Goal: Information Seeking & Learning: Learn about a topic

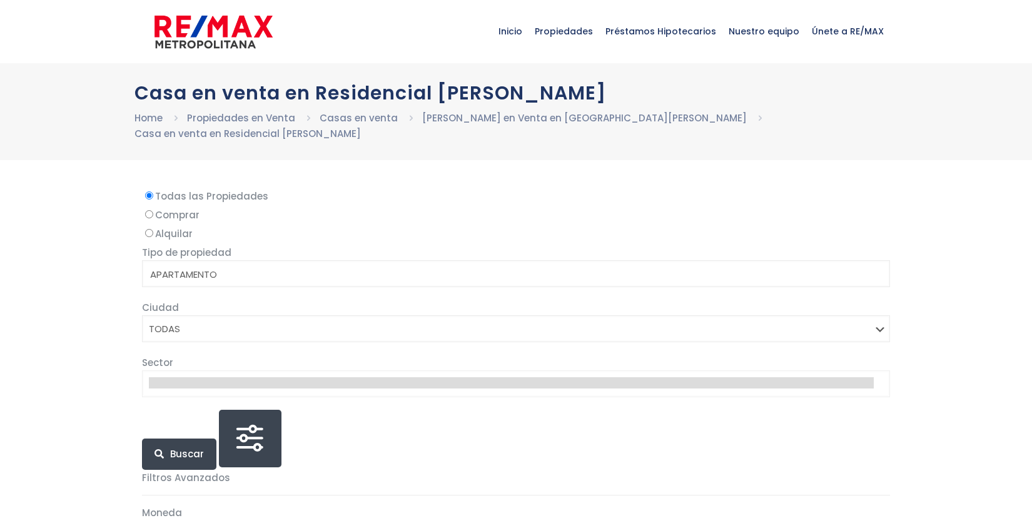
select select
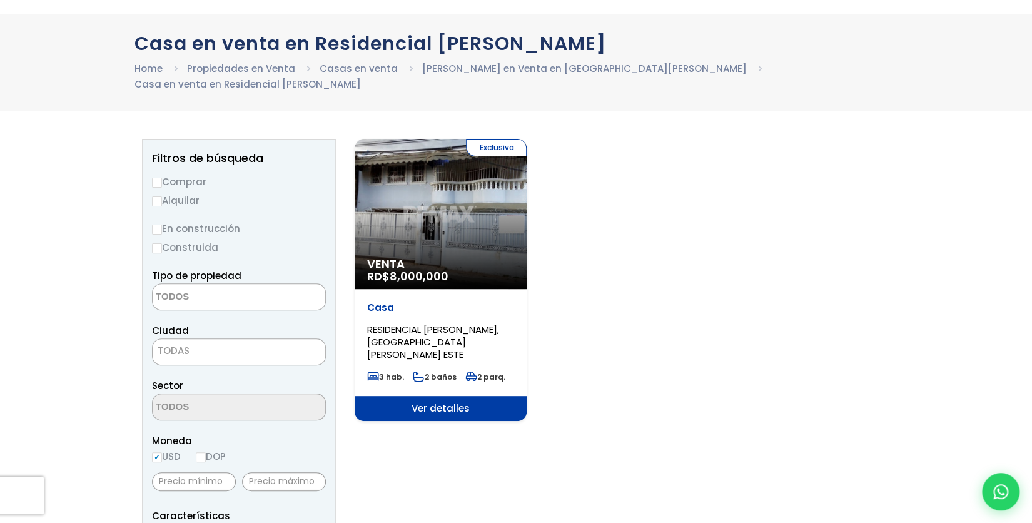
scroll to position [54, 0]
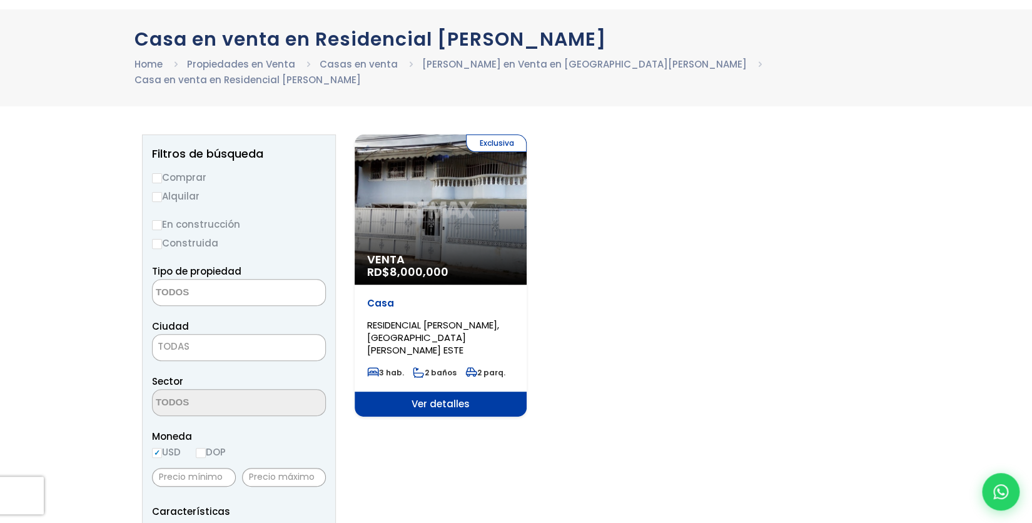
click at [491, 218] on div "Exclusiva Venta RD$ 8,000,000" at bounding box center [441, 209] width 172 height 150
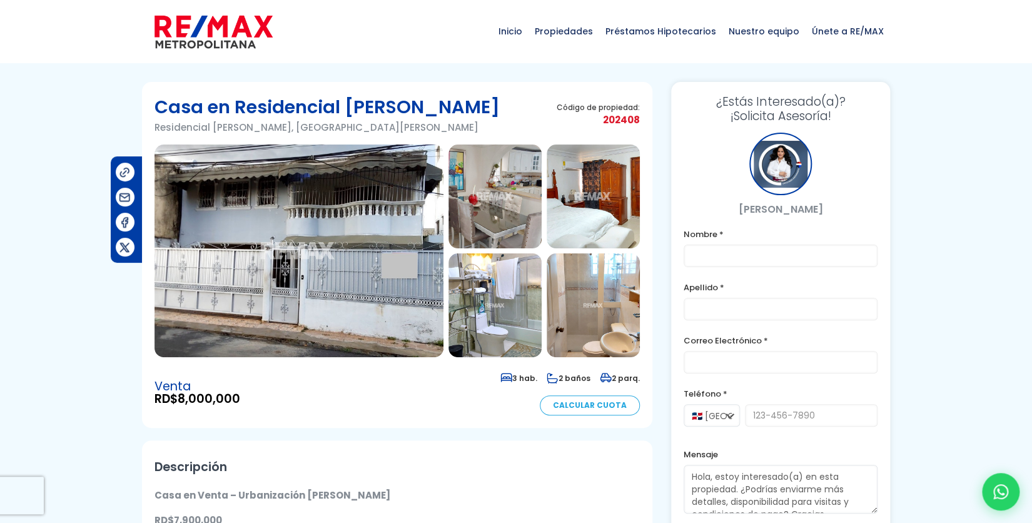
click at [431, 262] on img at bounding box center [299, 250] width 289 height 213
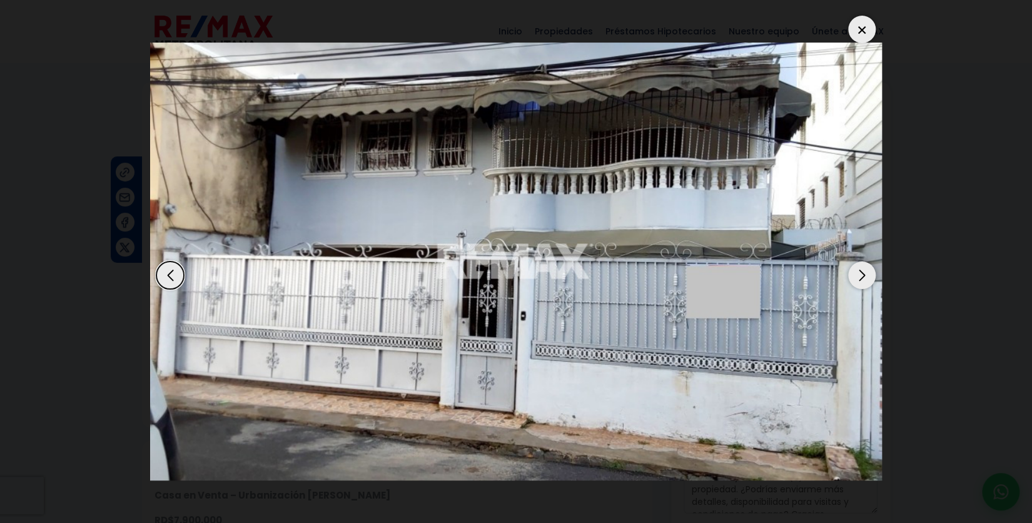
click at [863, 272] on div "Next slide" at bounding box center [862, 275] width 28 height 28
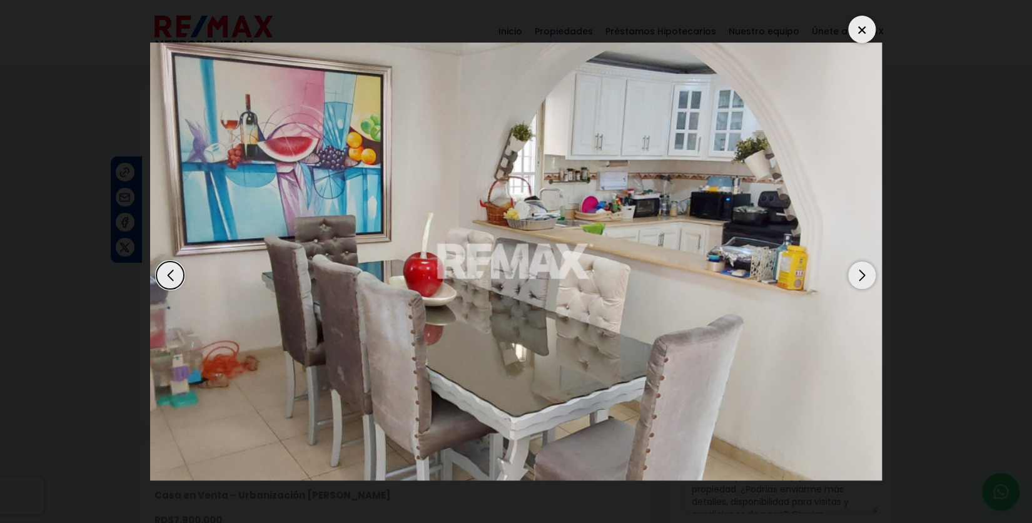
click at [863, 272] on div "Next slide" at bounding box center [862, 275] width 28 height 28
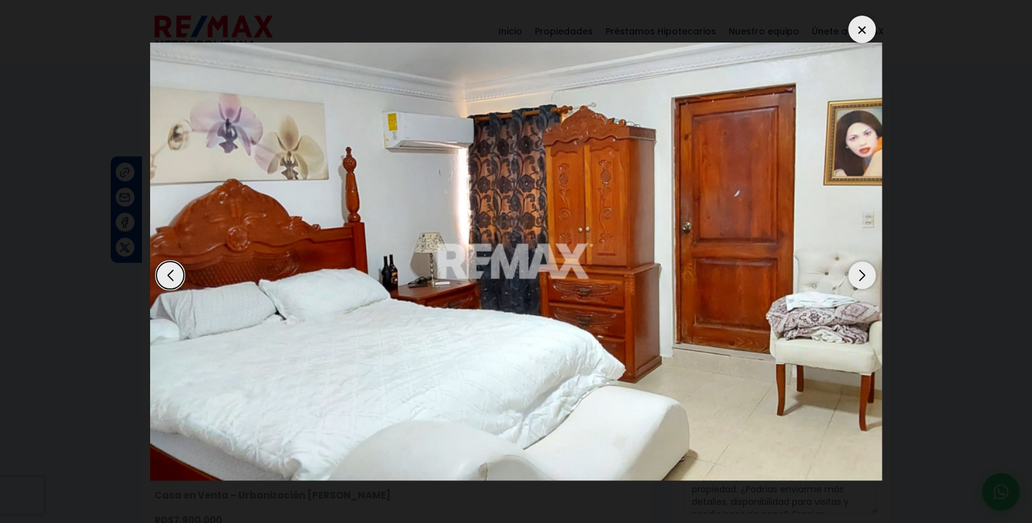
click at [863, 272] on div "Next slide" at bounding box center [862, 275] width 28 height 28
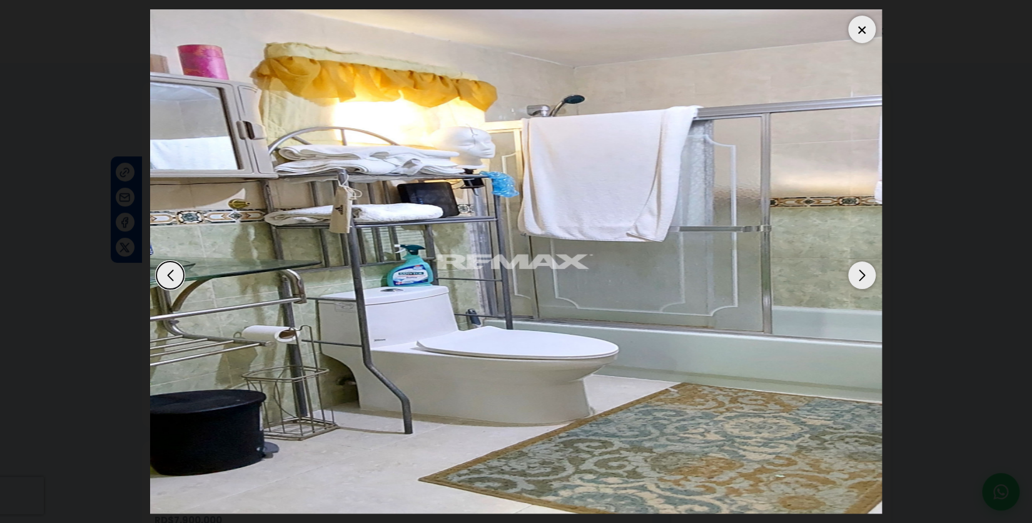
click at [863, 272] on div "Next slide" at bounding box center [862, 275] width 28 height 28
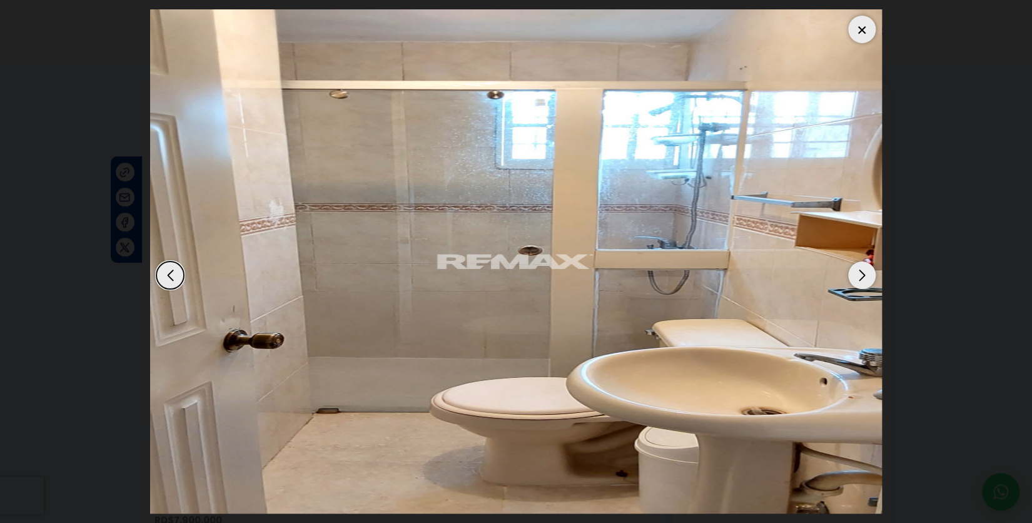
click at [863, 272] on div "Next slide" at bounding box center [862, 275] width 28 height 28
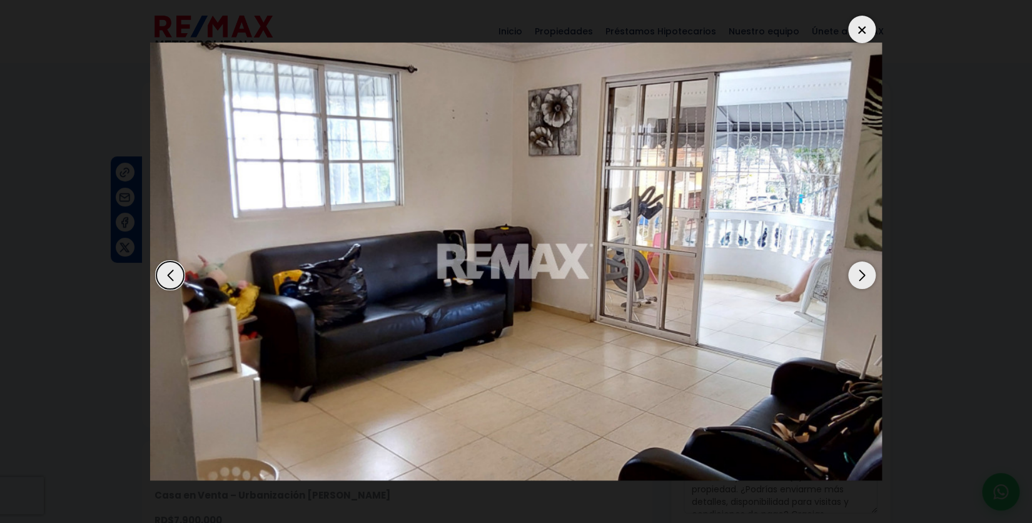
click at [863, 272] on div "Next slide" at bounding box center [862, 275] width 28 height 28
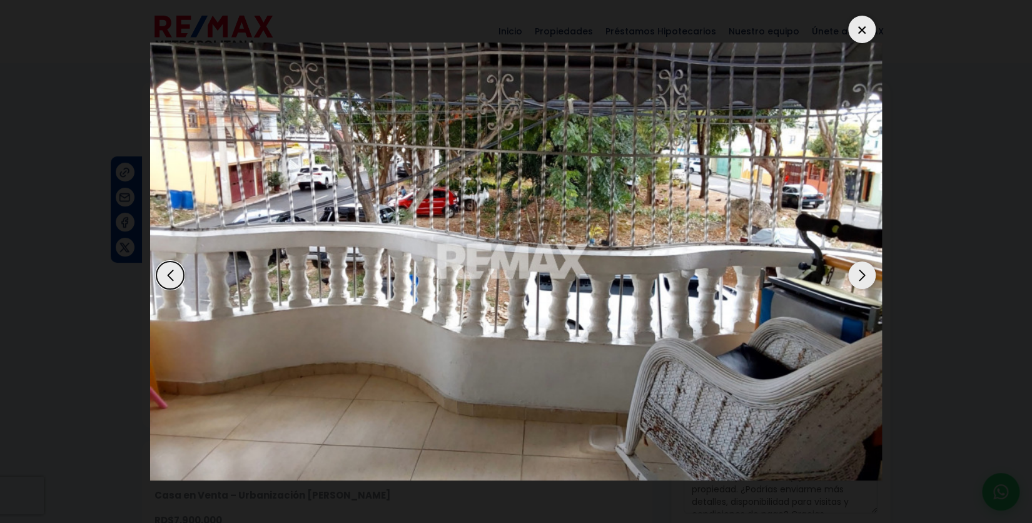
click at [865, 273] on div "Next slide" at bounding box center [862, 275] width 28 height 28
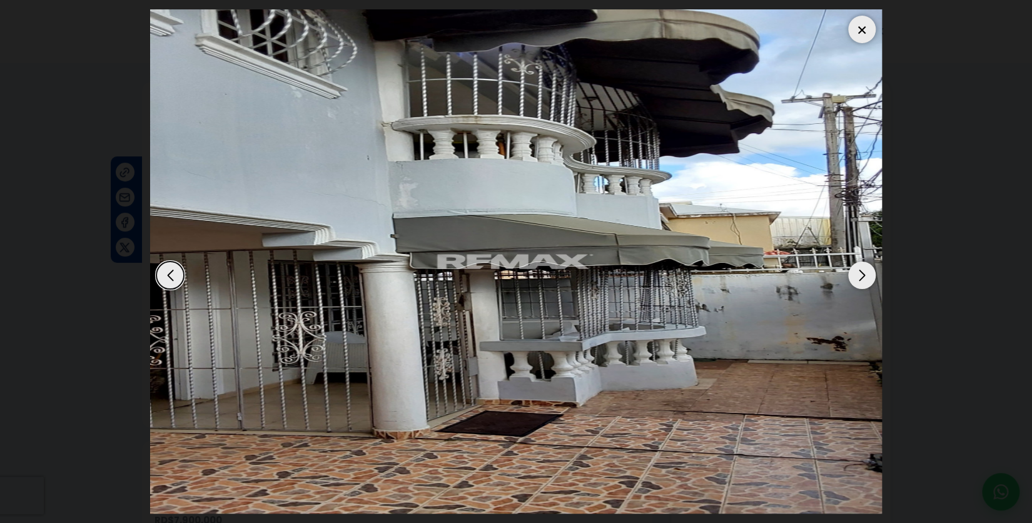
click at [849, 271] on div "Next slide" at bounding box center [862, 275] width 28 height 28
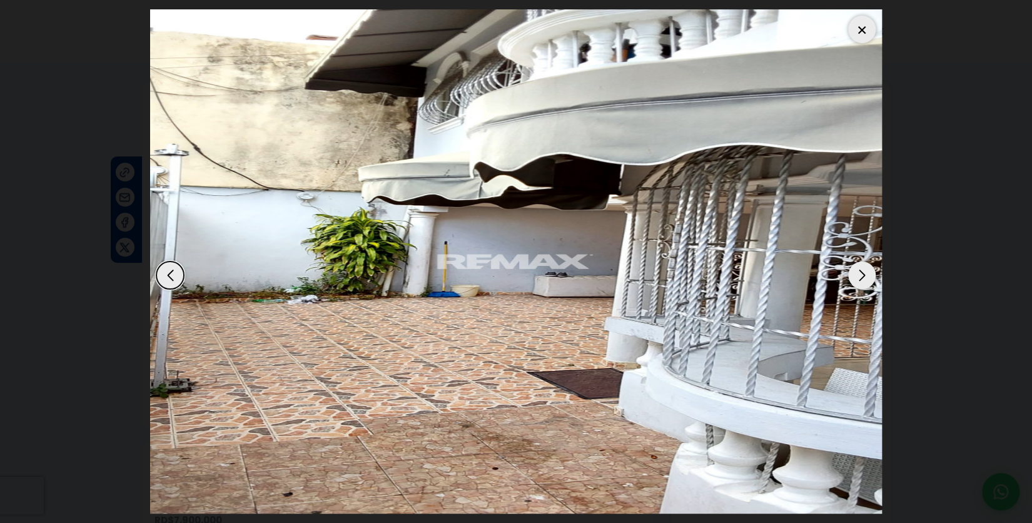
click at [866, 36] on div at bounding box center [862, 30] width 28 height 28
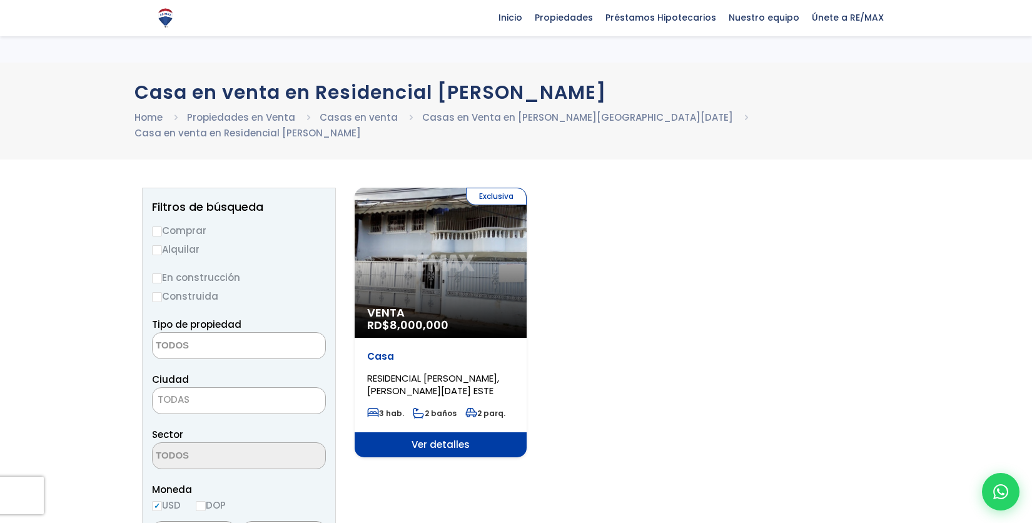
select select
